Goal: Find specific page/section: Find specific page/section

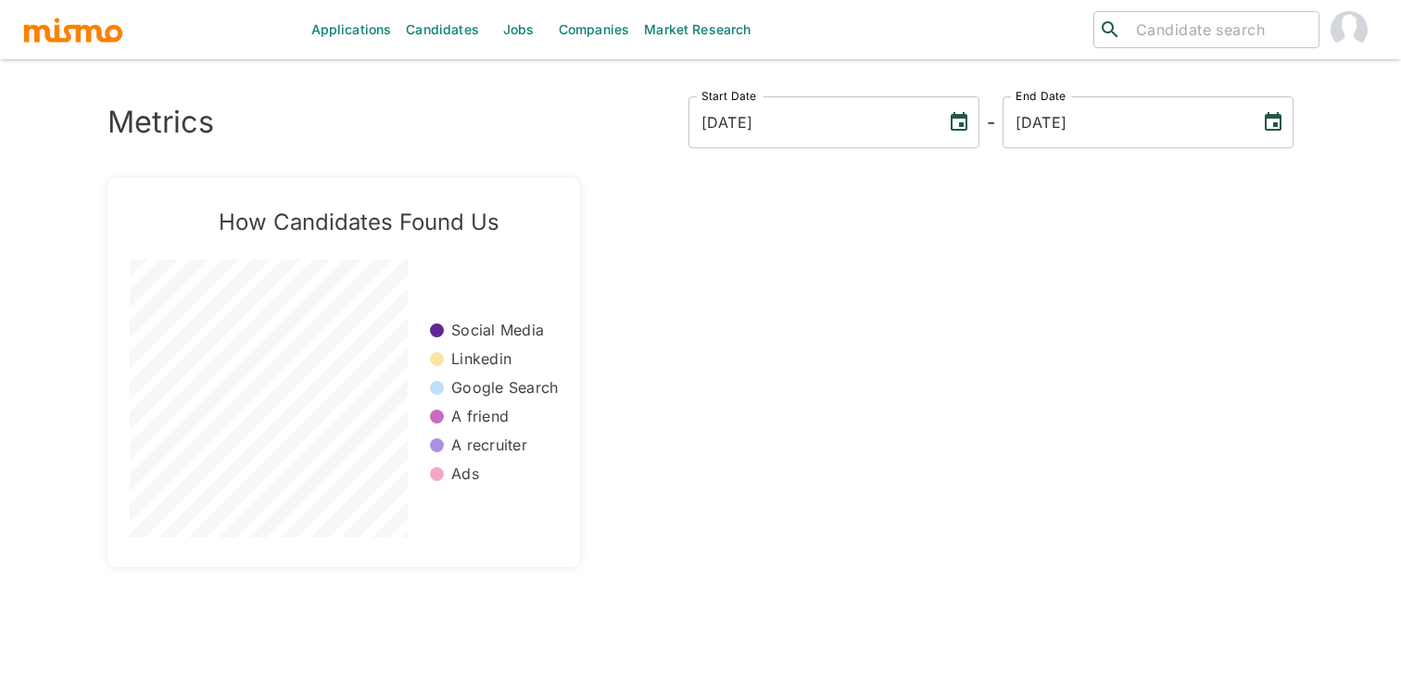
click at [517, 17] on link "Jobs" at bounding box center [518, 29] width 65 height 59
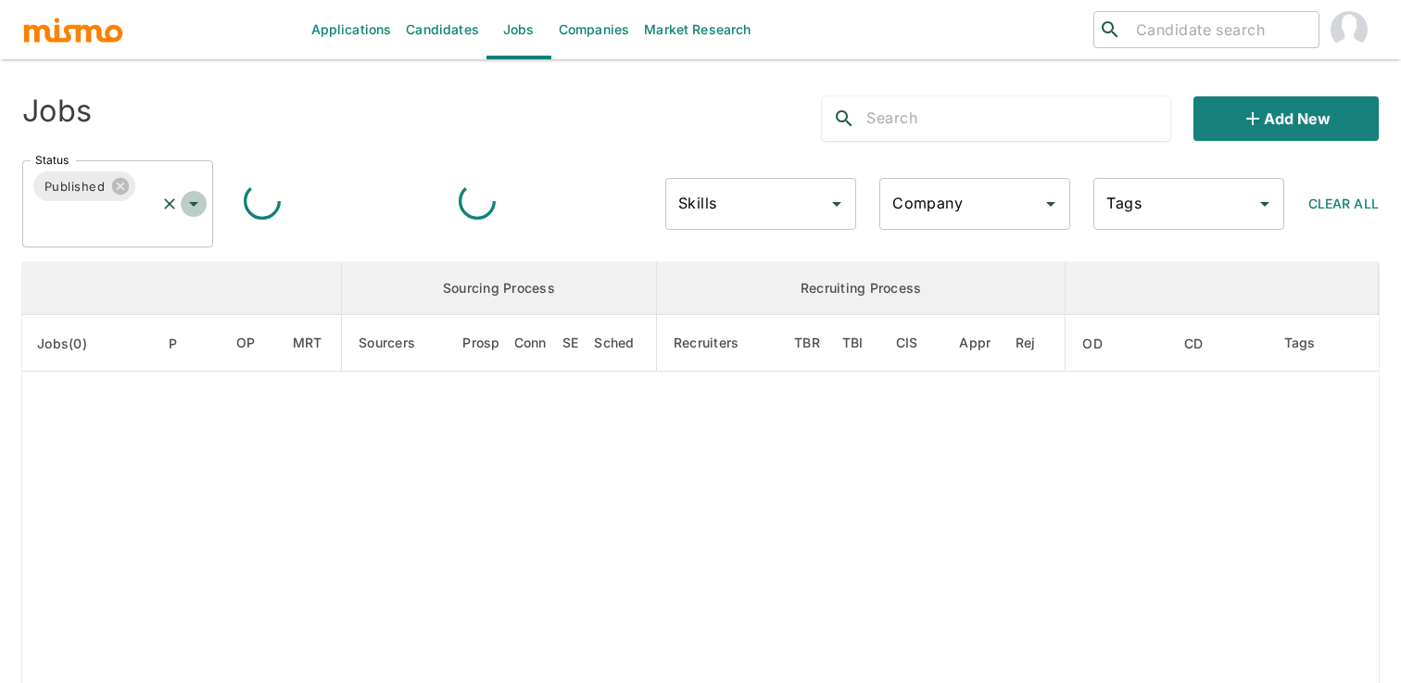
click at [196, 204] on icon "Open" at bounding box center [194, 204] width 22 height 22
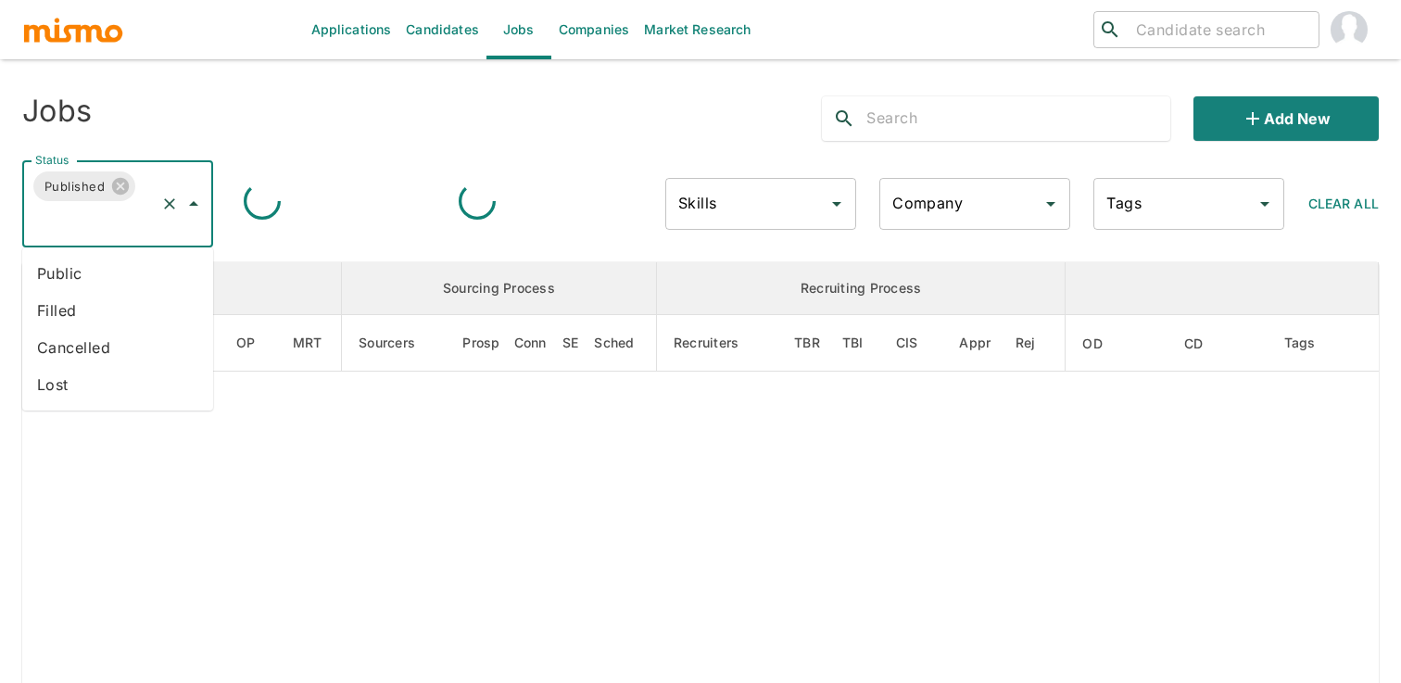
click at [138, 267] on li "Public" at bounding box center [117, 273] width 191 height 37
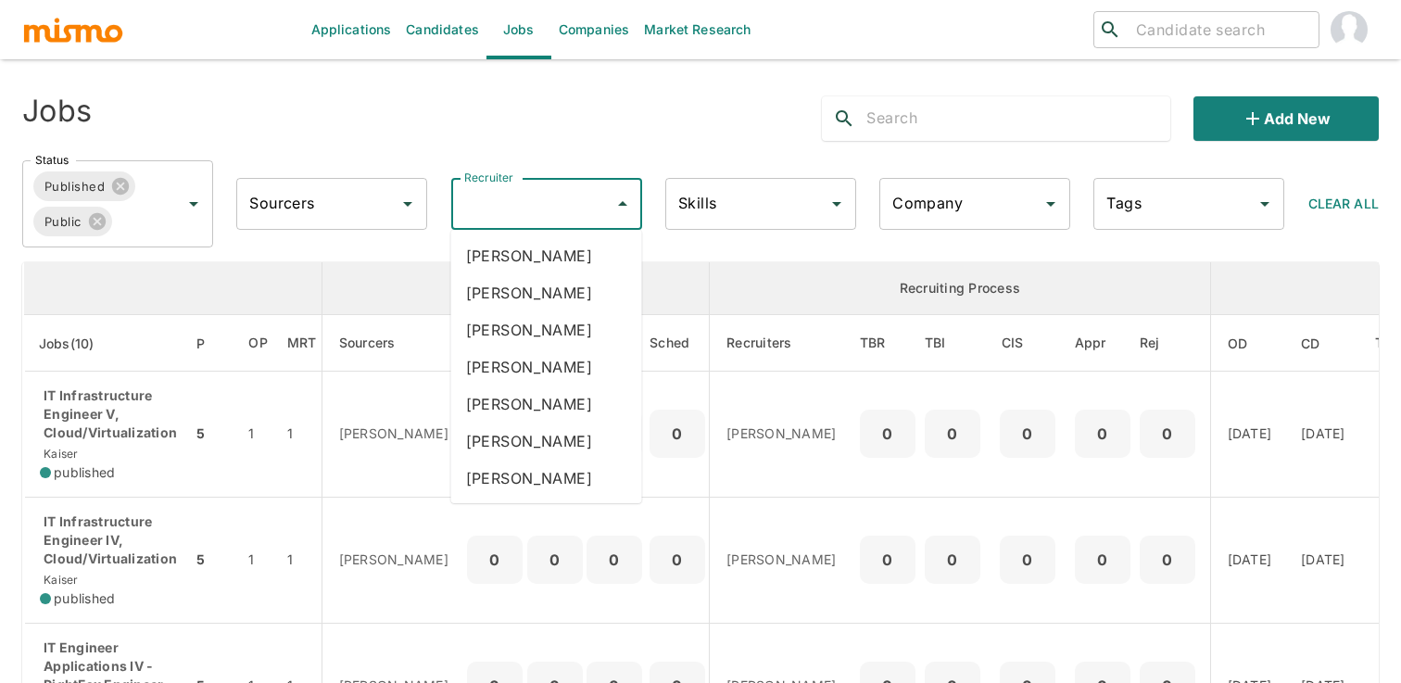
click at [491, 196] on div "Recruiter Recruiter" at bounding box center [546, 204] width 191 height 52
type input "mai"
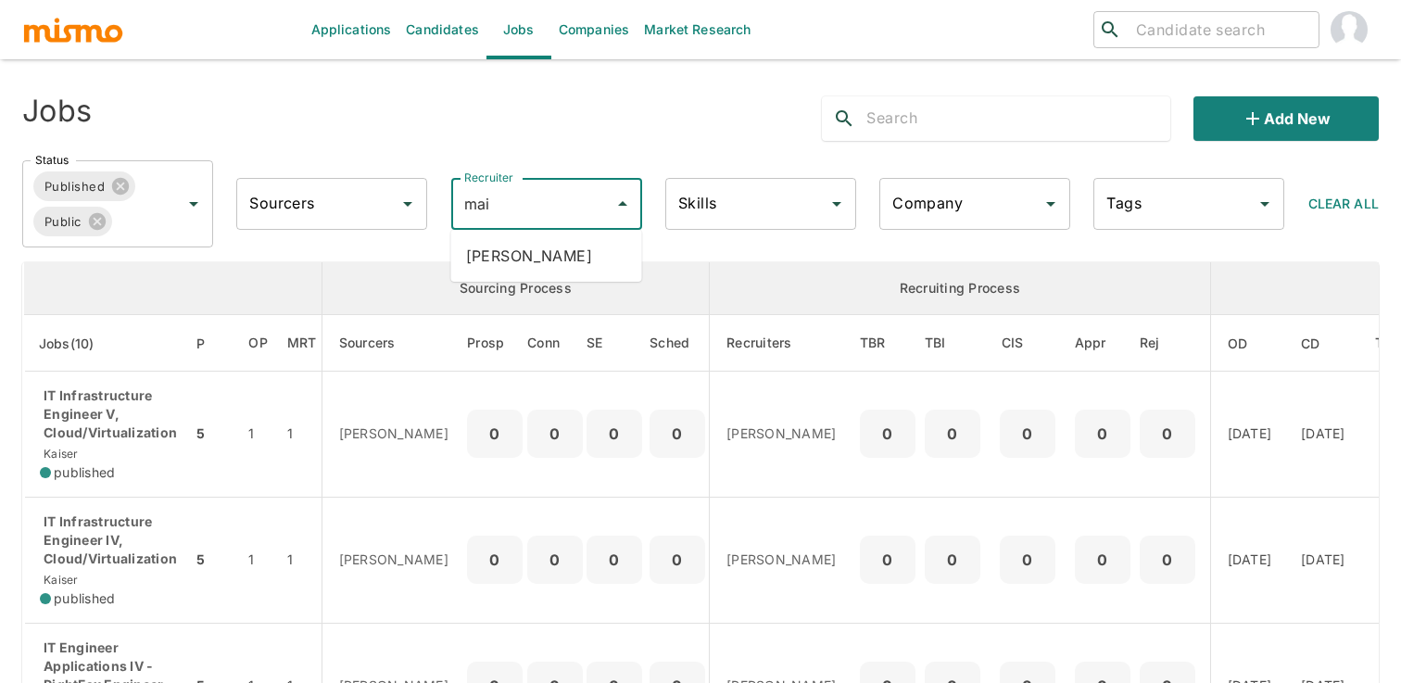
click at [482, 251] on li "[PERSON_NAME]" at bounding box center [546, 255] width 191 height 37
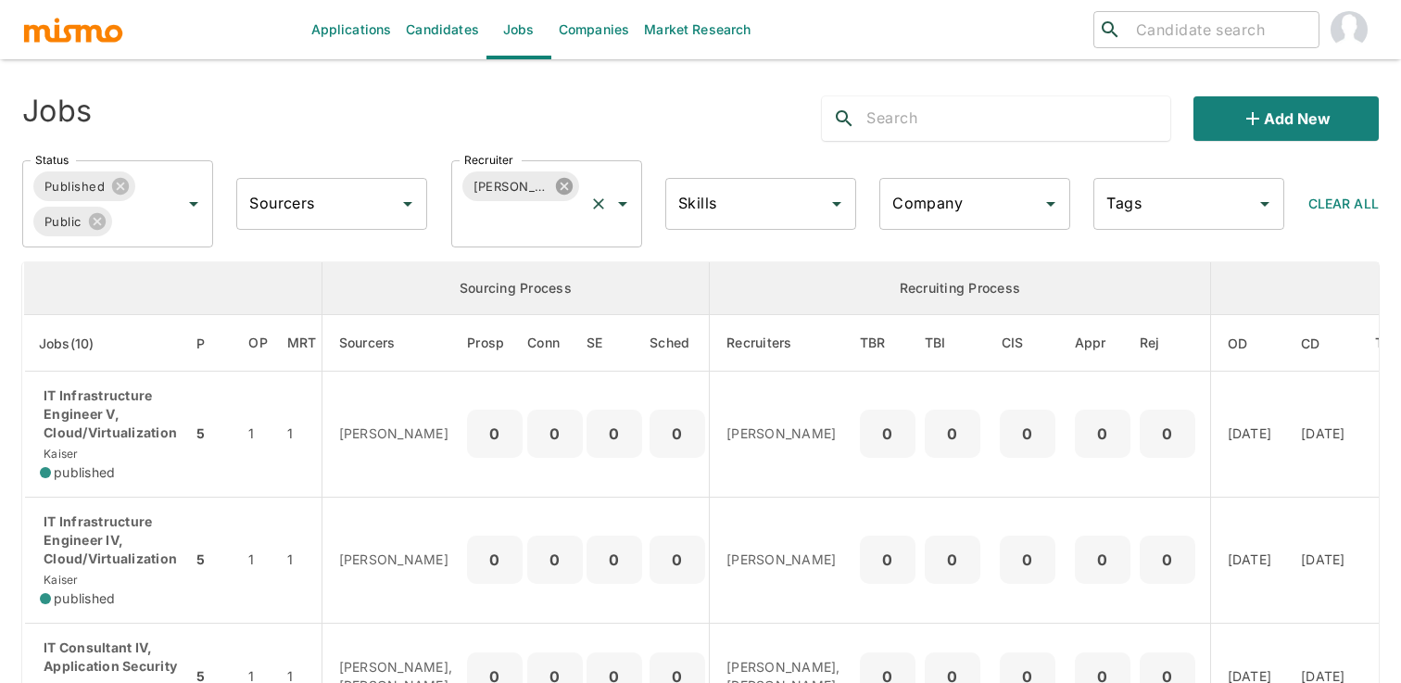
click at [555, 190] on icon at bounding box center [563, 186] width 17 height 17
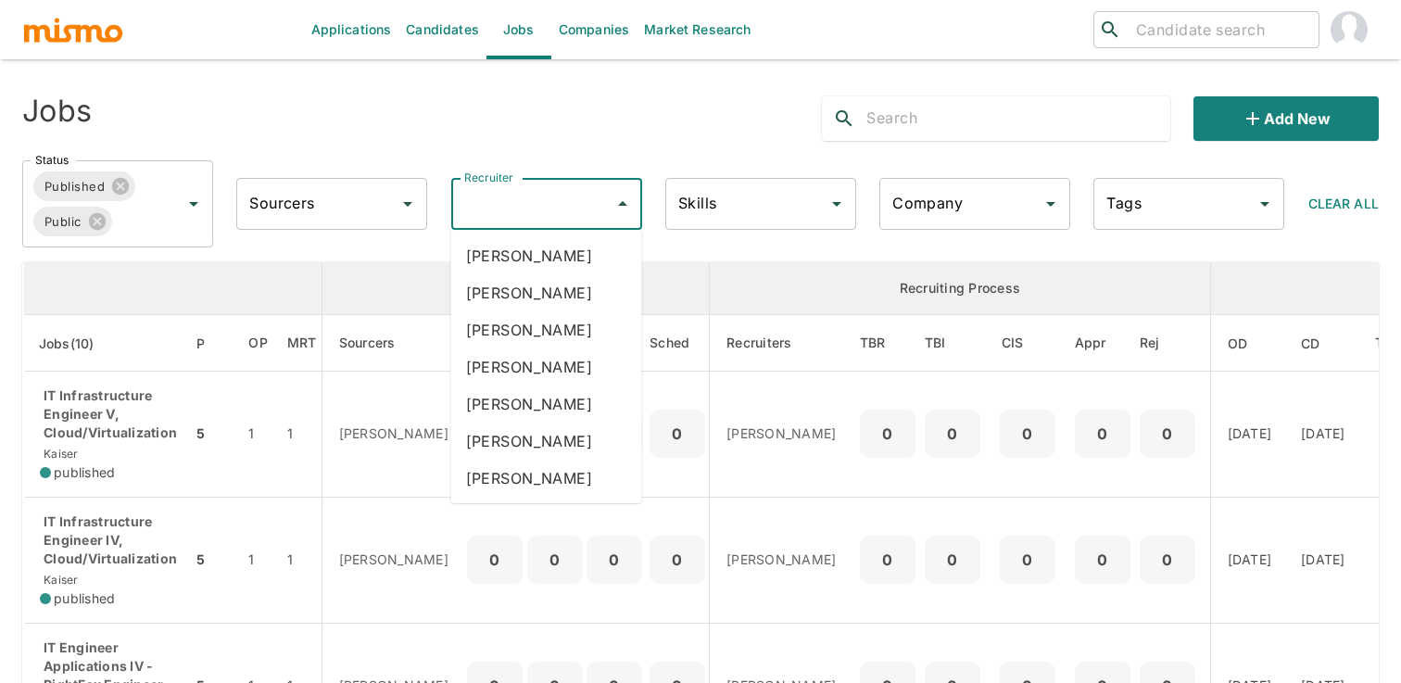
click at [548, 202] on input "Recruiter" at bounding box center [533, 203] width 146 height 35
type input "pao"
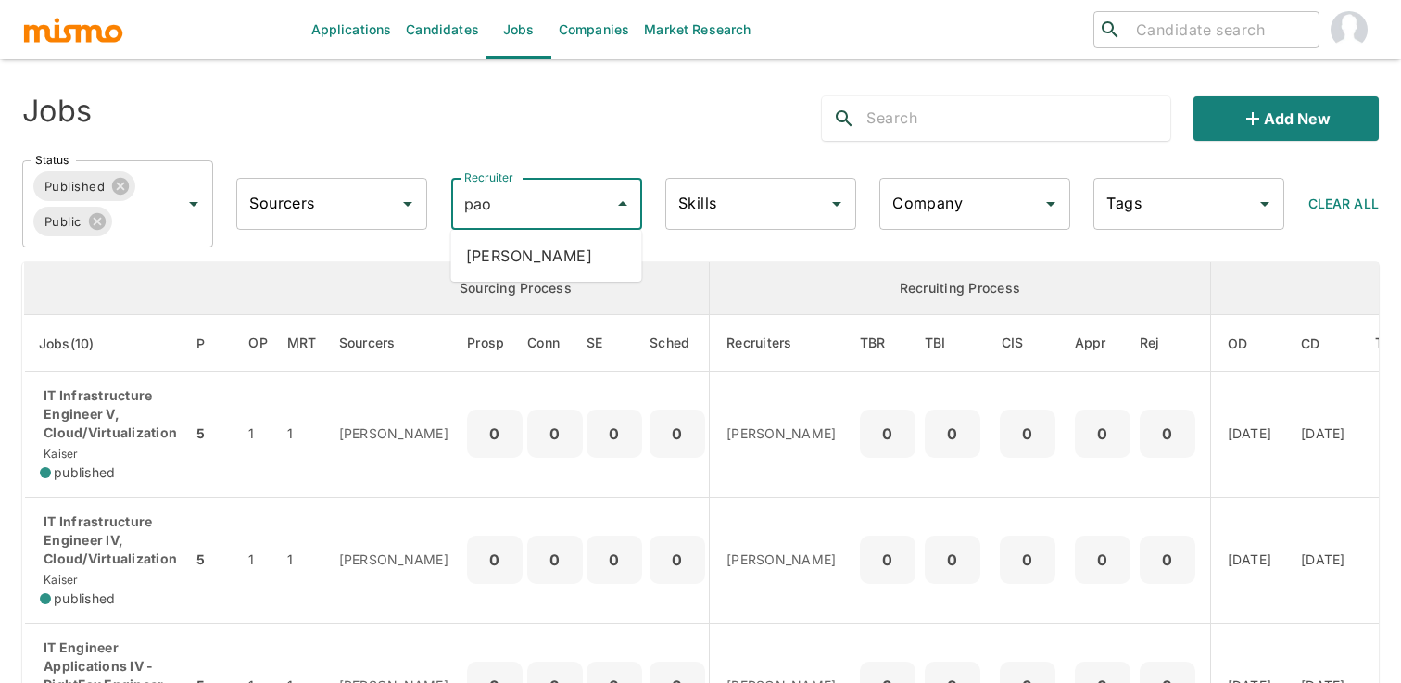
click at [561, 256] on li "[PERSON_NAME]" at bounding box center [546, 255] width 191 height 37
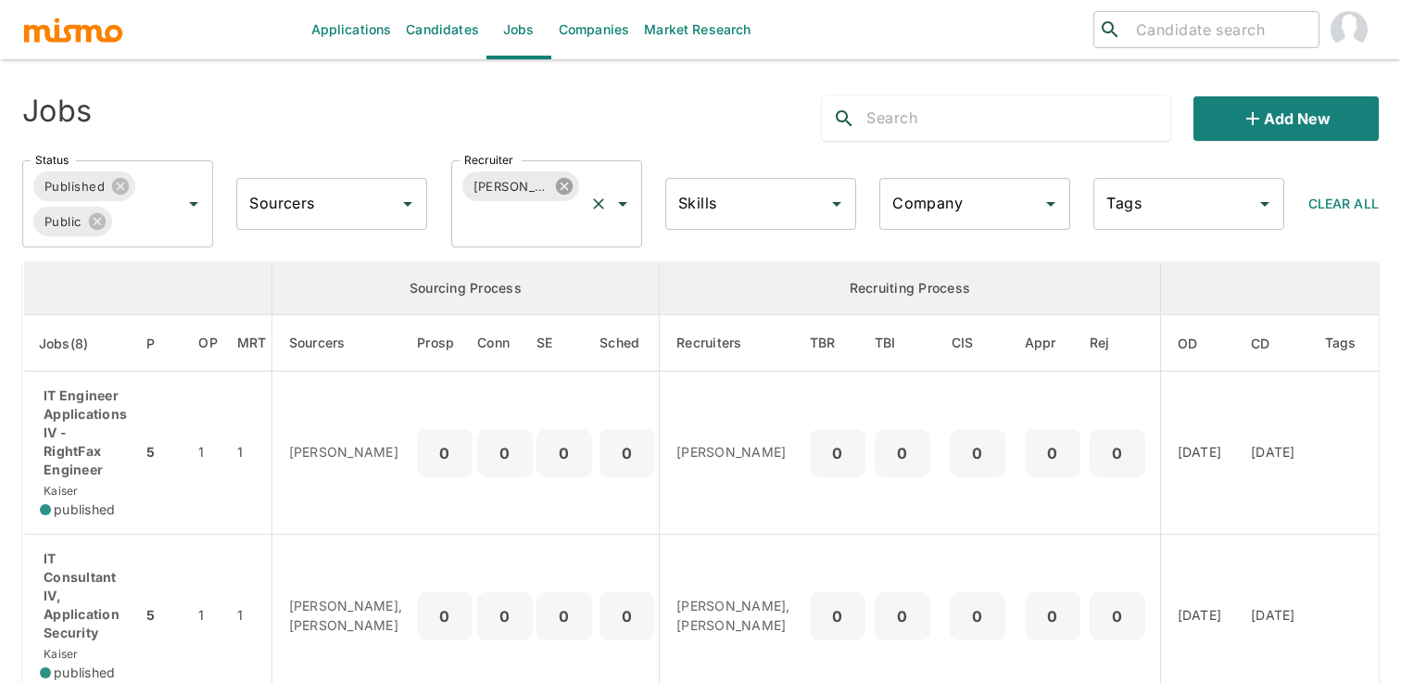
click at [565, 189] on icon at bounding box center [564, 186] width 20 height 20
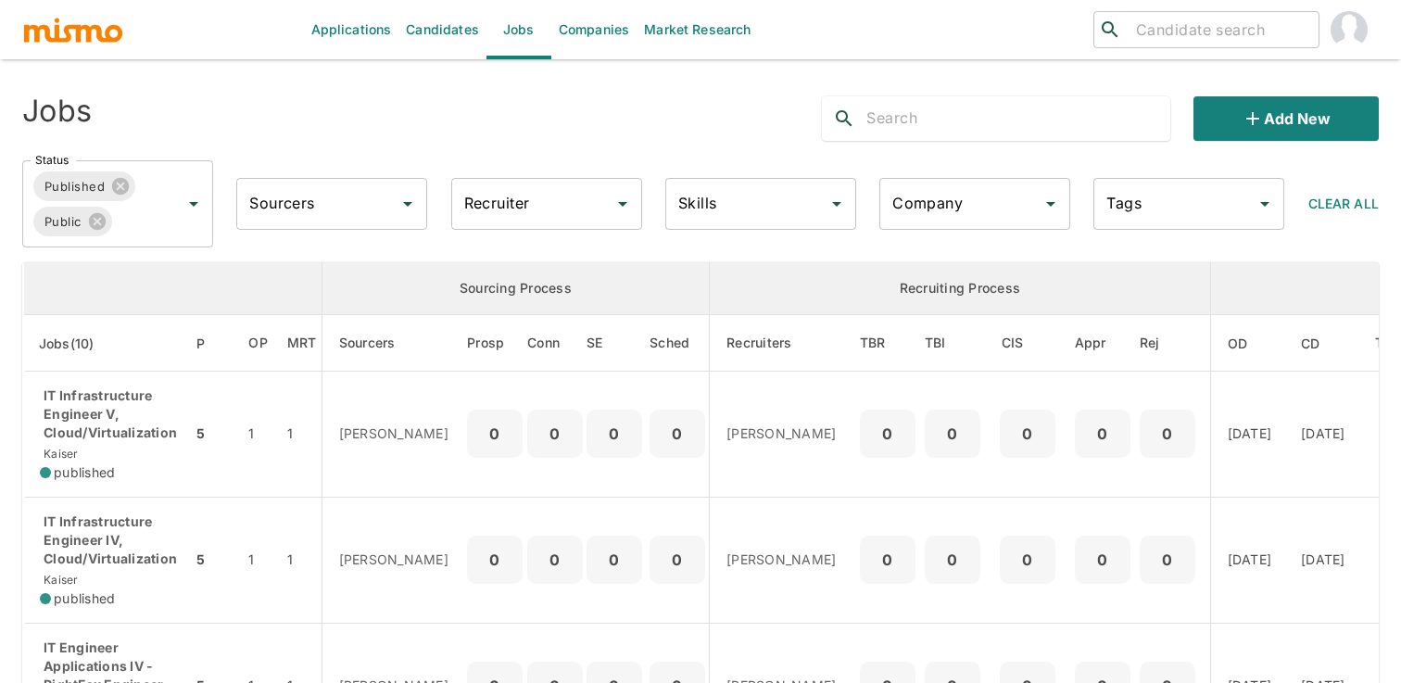
click at [546, 200] on input "Recruiter" at bounding box center [533, 203] width 146 height 35
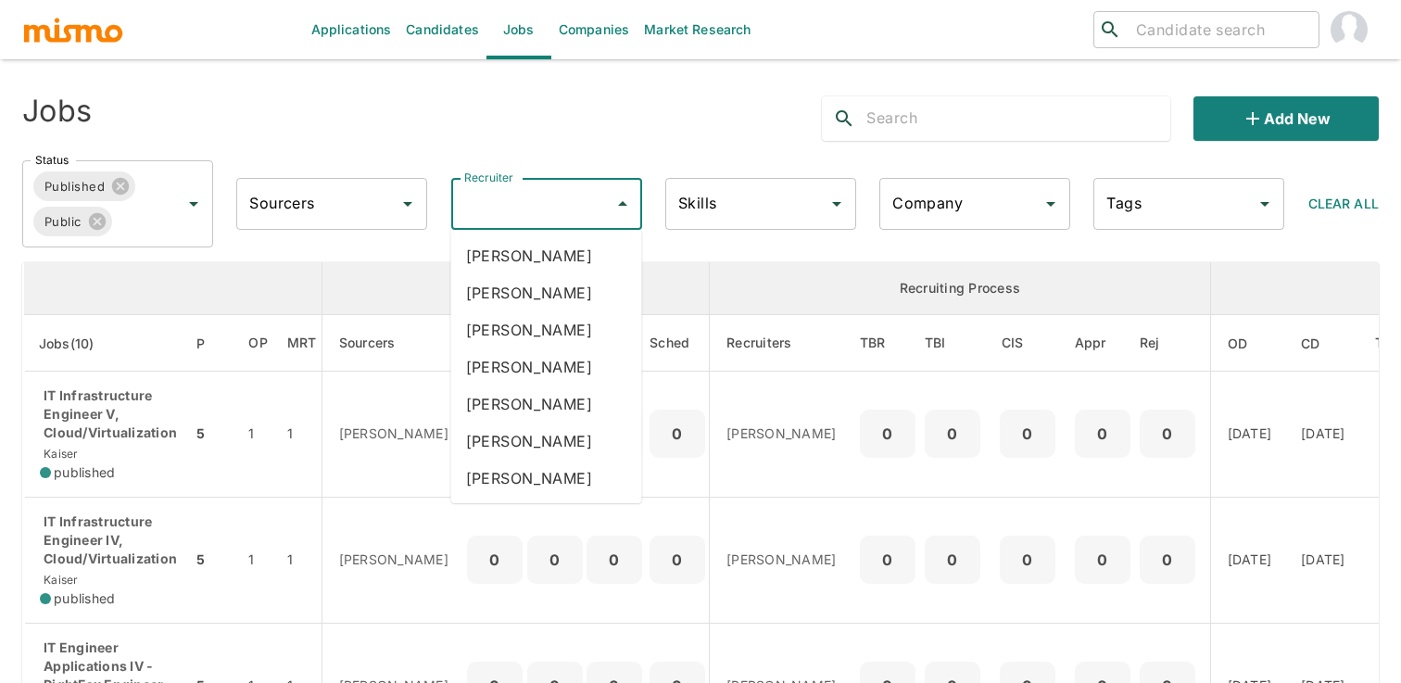
click at [531, 369] on li "[PERSON_NAME]" at bounding box center [546, 366] width 191 height 37
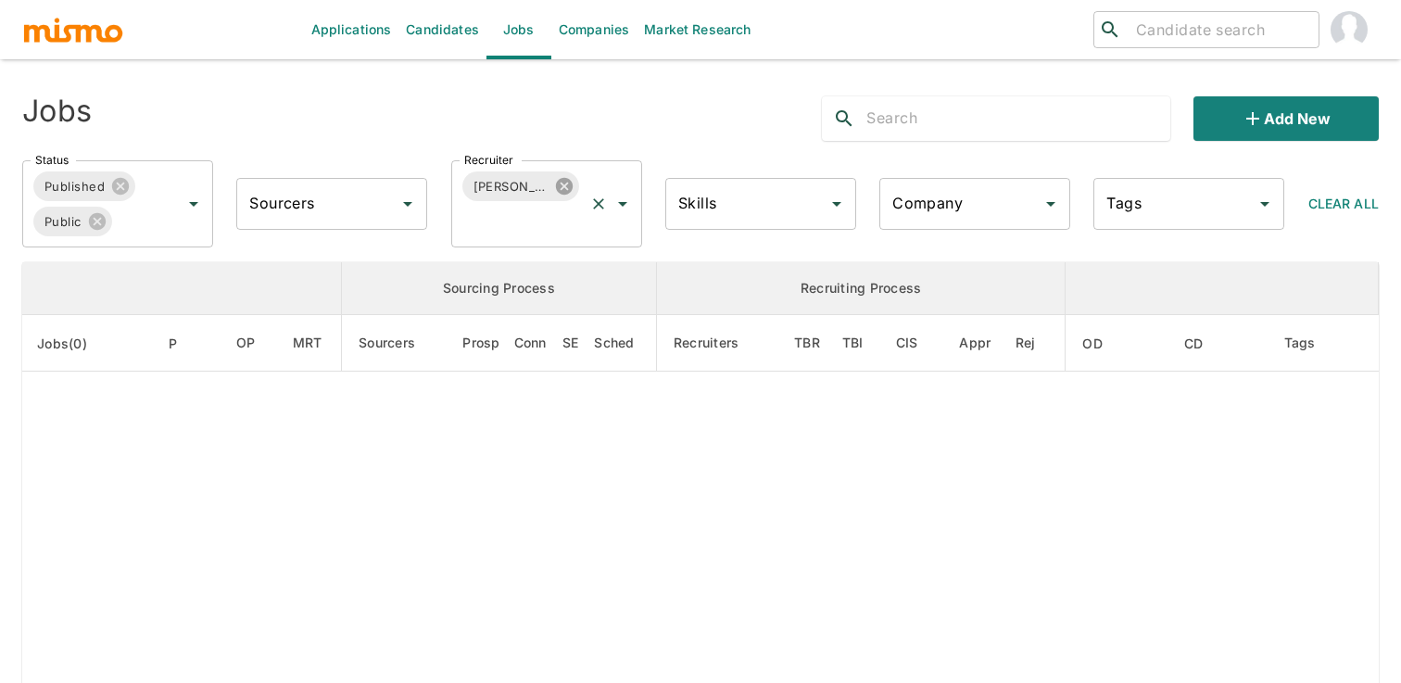
click at [567, 183] on icon at bounding box center [563, 186] width 17 height 17
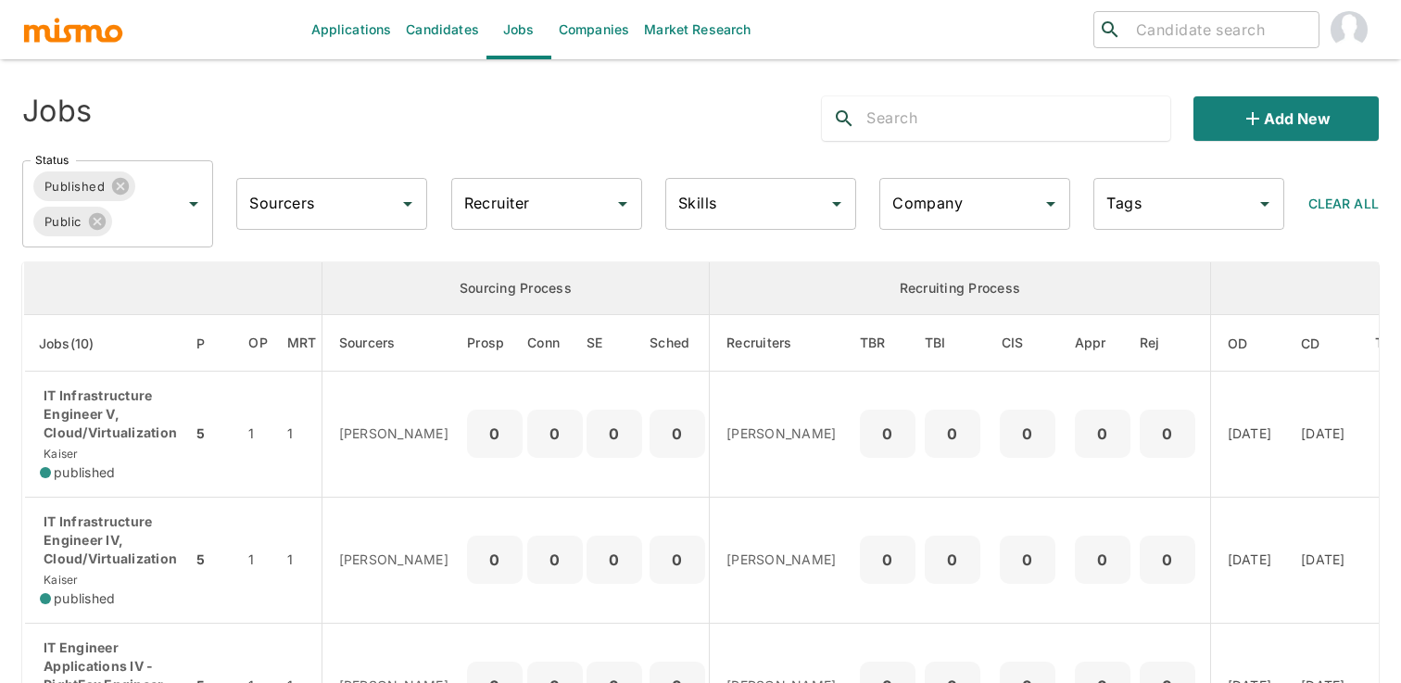
click at [536, 199] on input "Recruiter" at bounding box center [533, 203] width 146 height 35
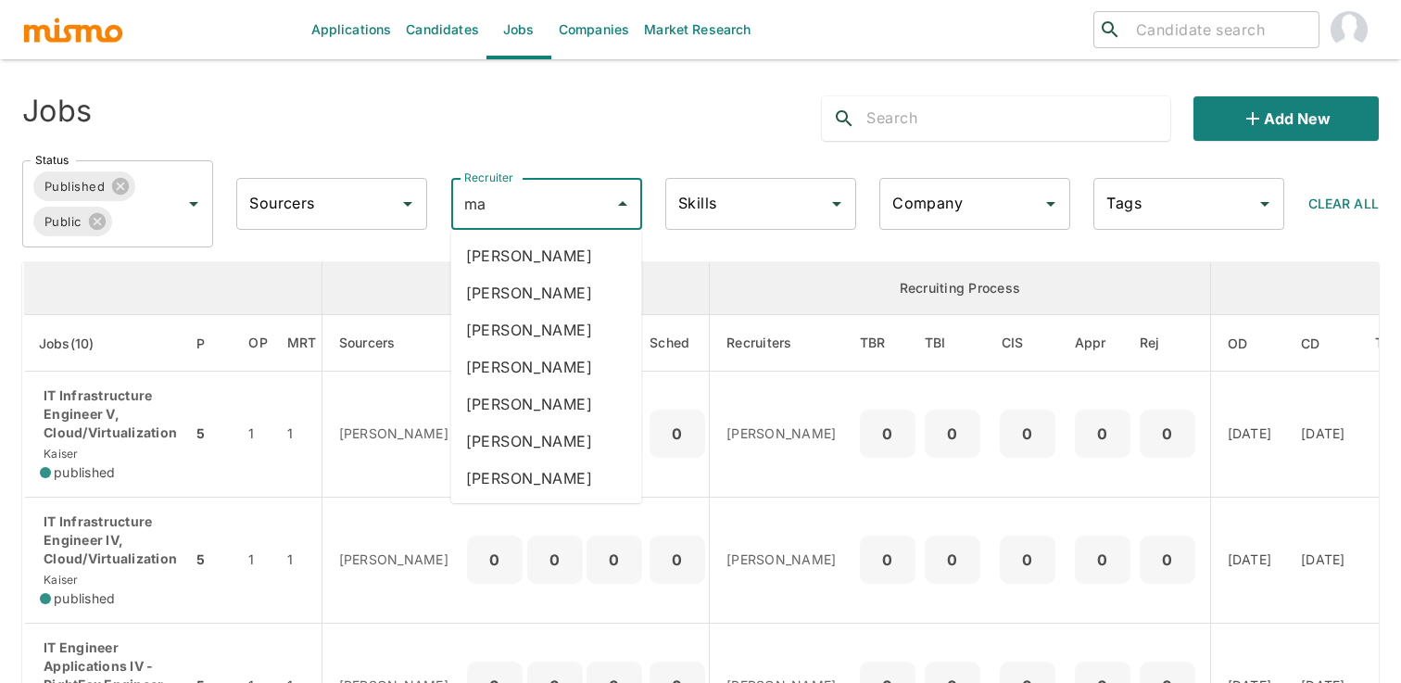
type input "mai"
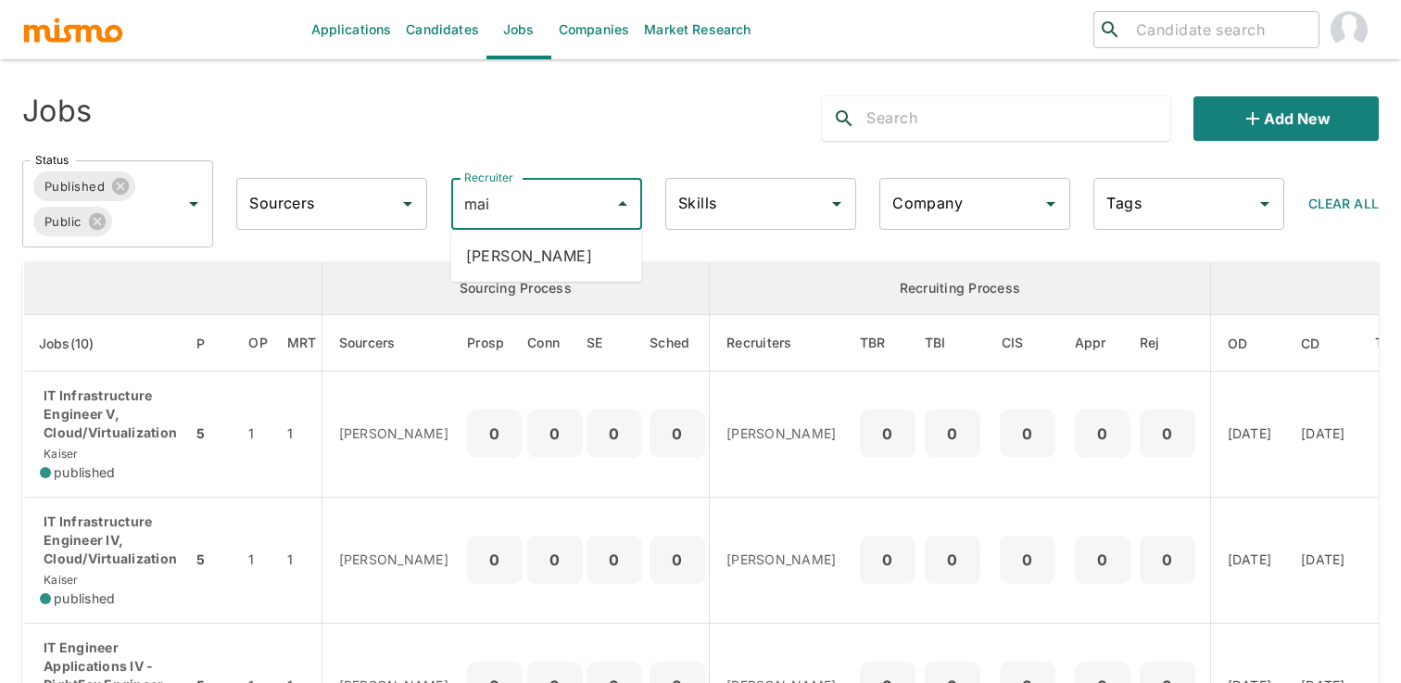
click at [542, 252] on li "[PERSON_NAME]" at bounding box center [546, 255] width 191 height 37
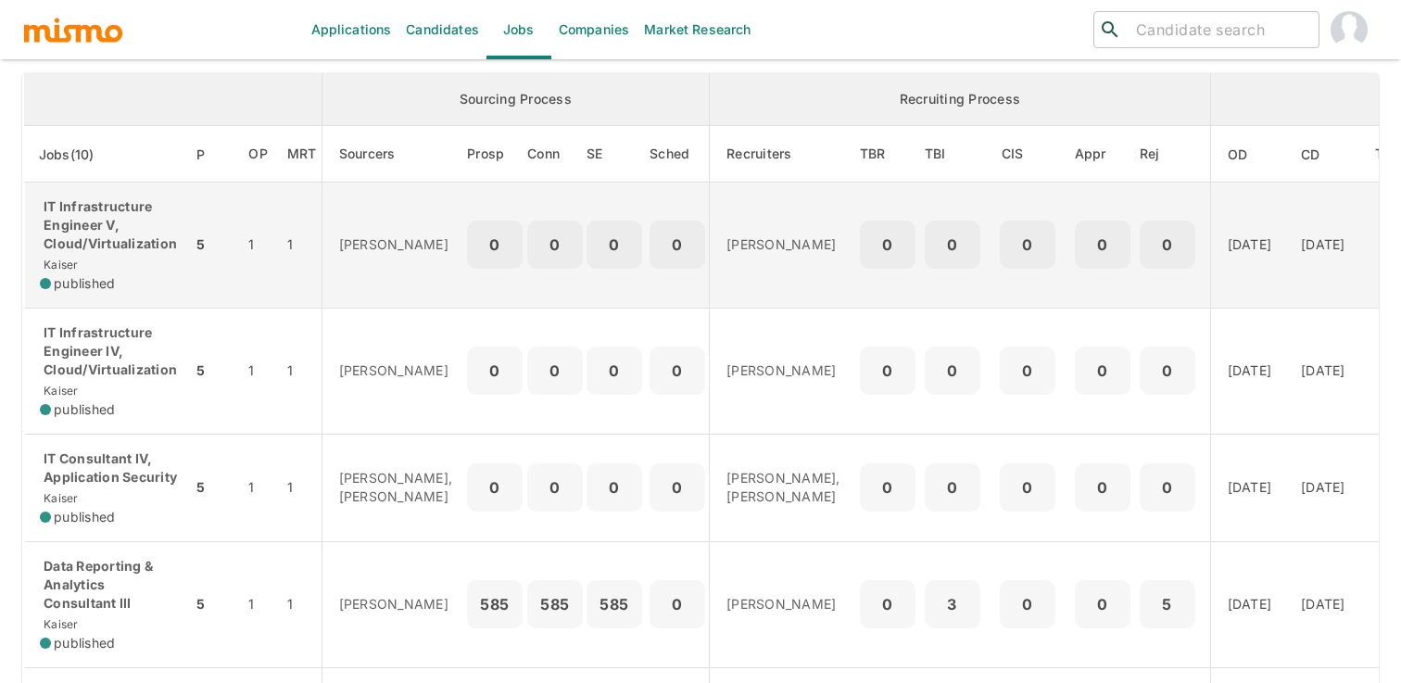
scroll to position [208, 0]
